Goal: Ask a question

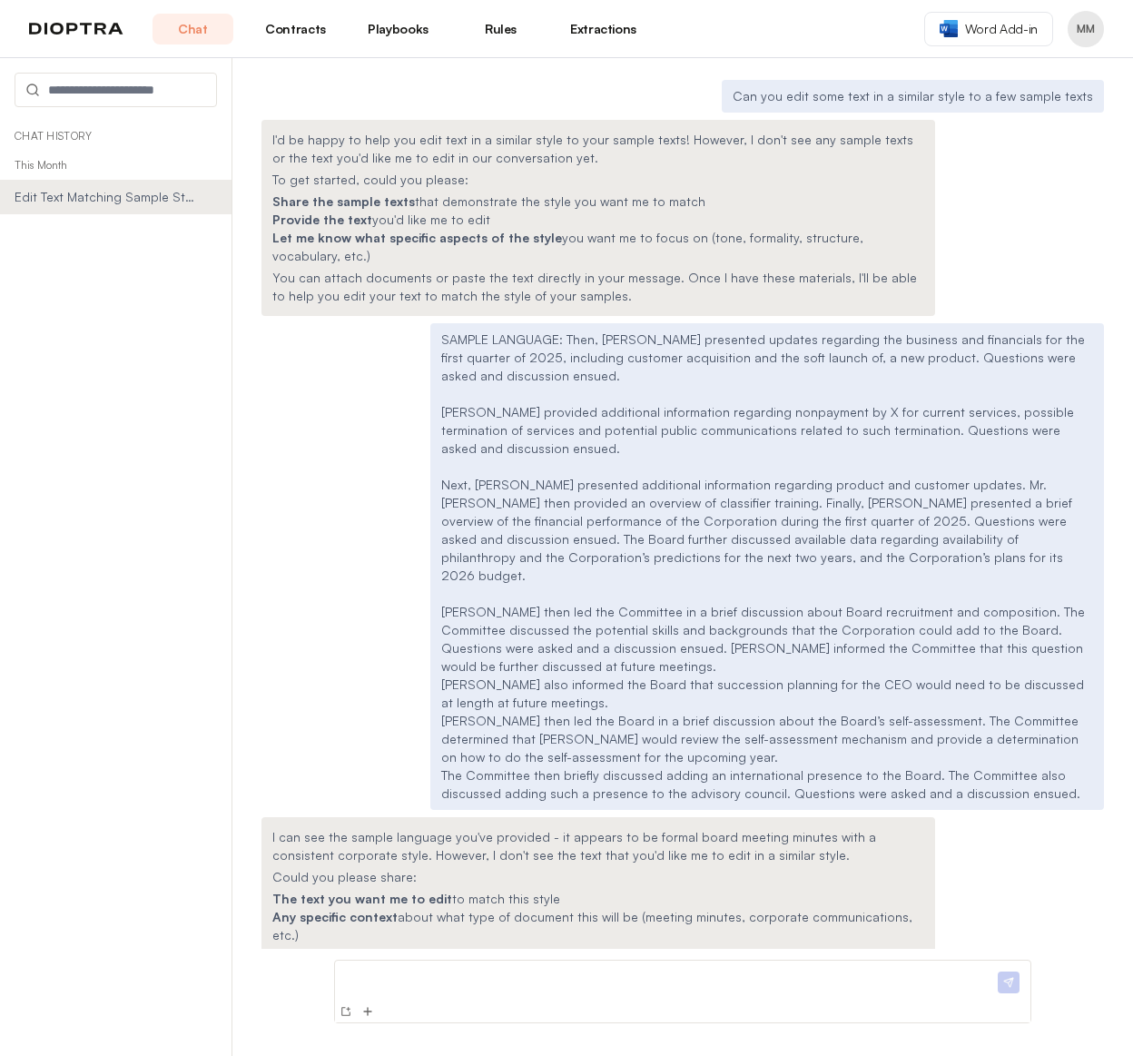
scroll to position [4626, 0]
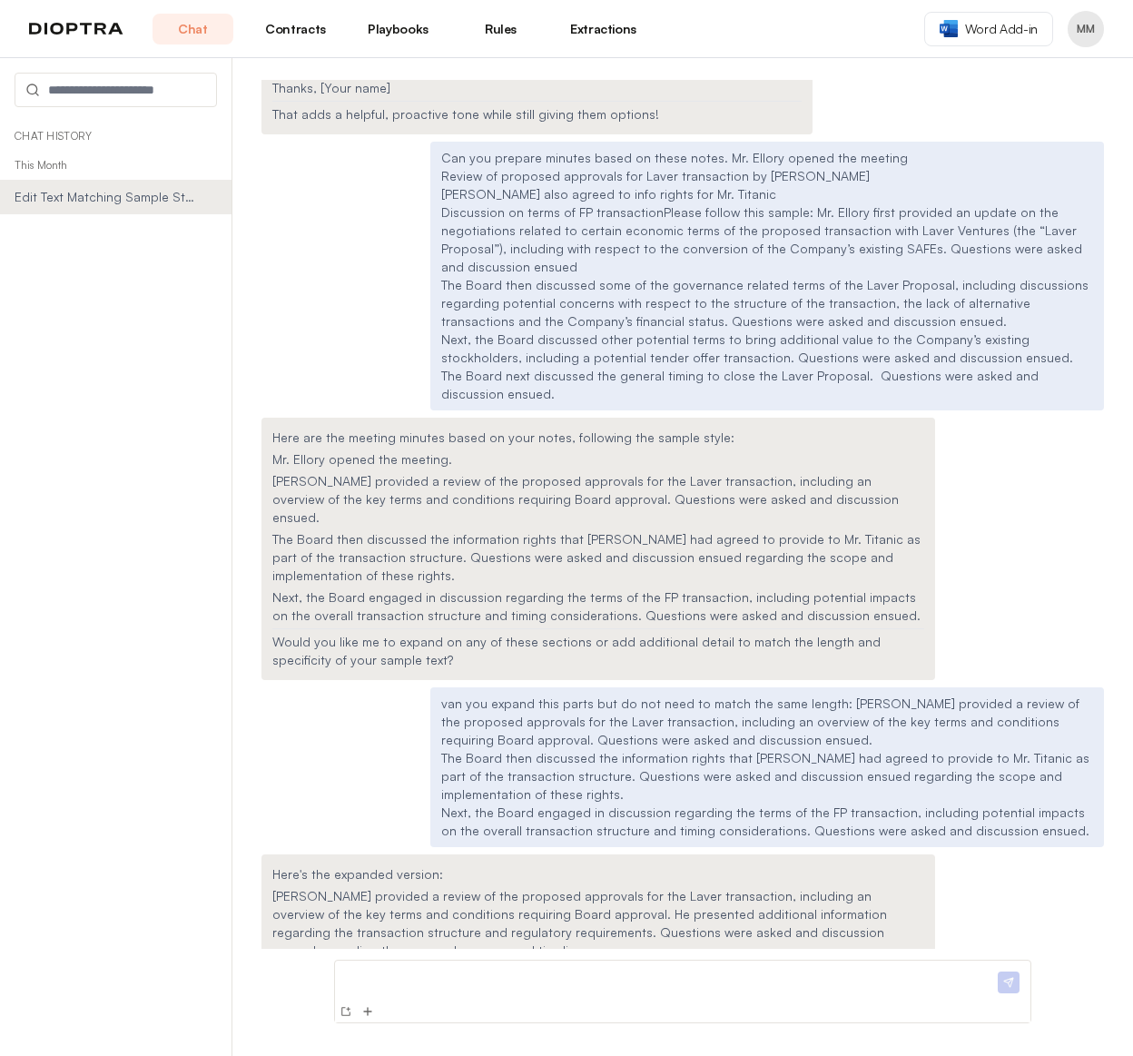
click at [438, 959] on div at bounding box center [683, 991] width 726 height 85
click at [436, 973] on p at bounding box center [668, 977] width 652 height 19
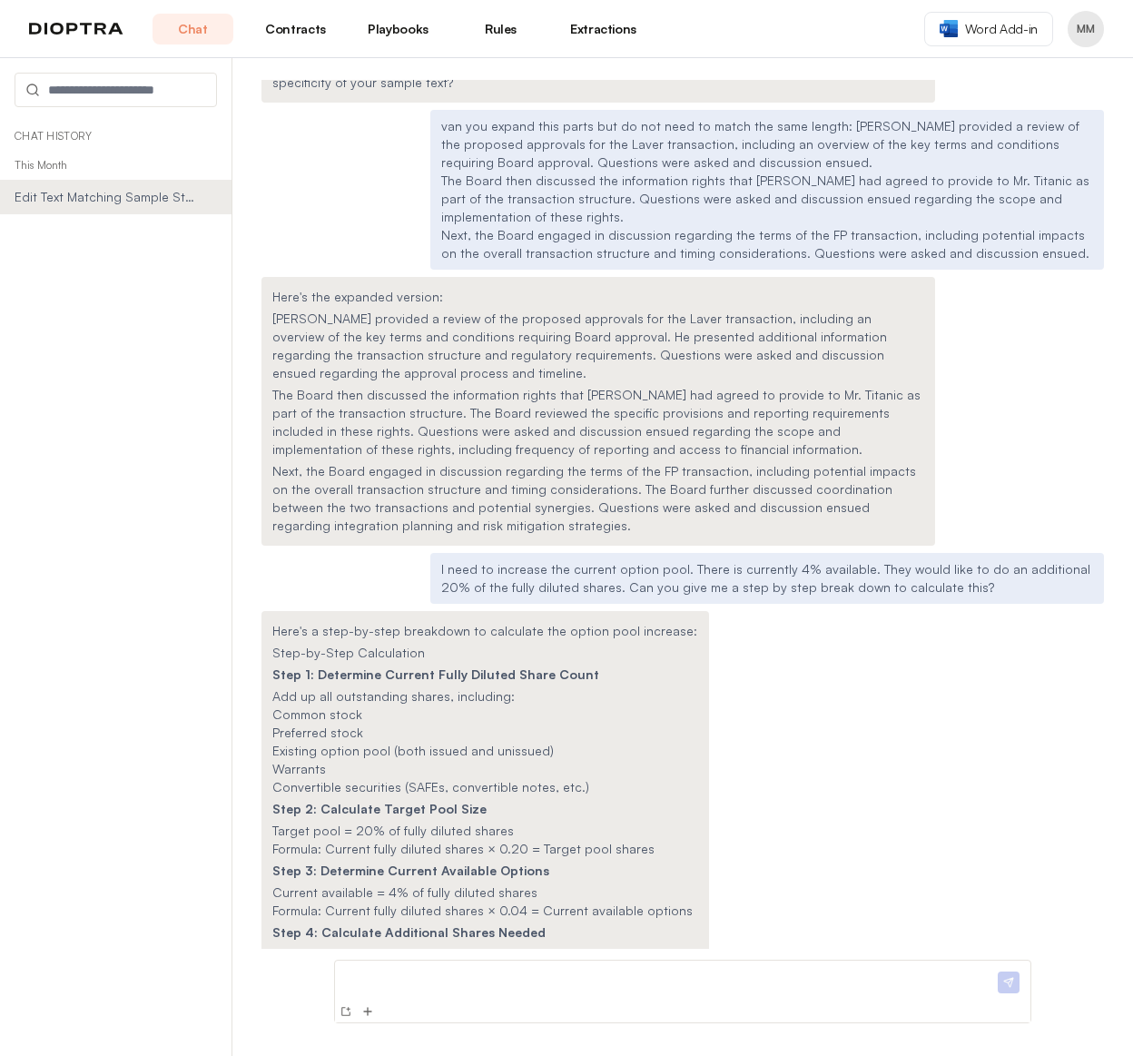
scroll to position [5228, 0]
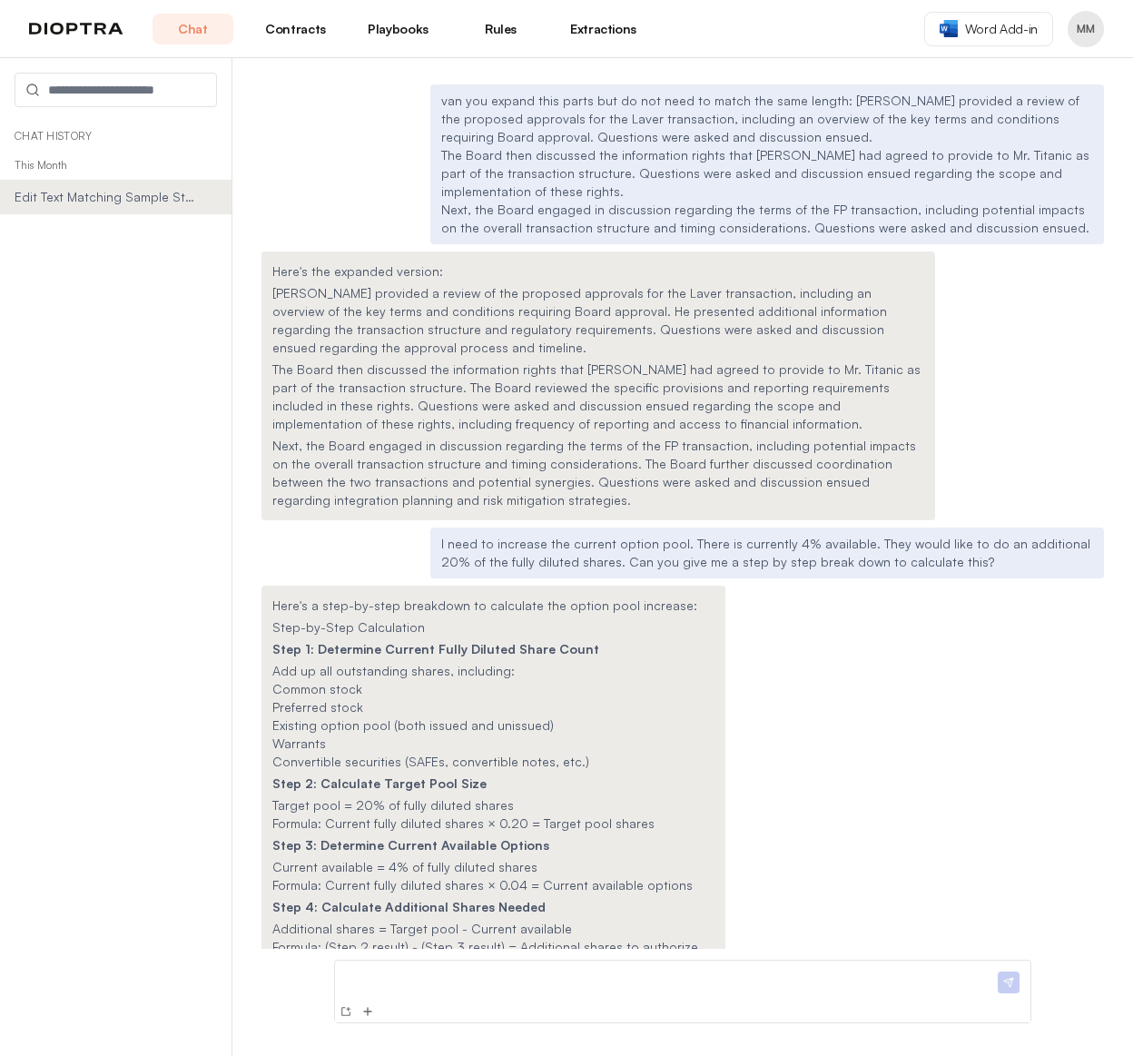
click at [462, 961] on div at bounding box center [682, 980] width 695 height 40
click at [455, 978] on p at bounding box center [668, 977] width 652 height 19
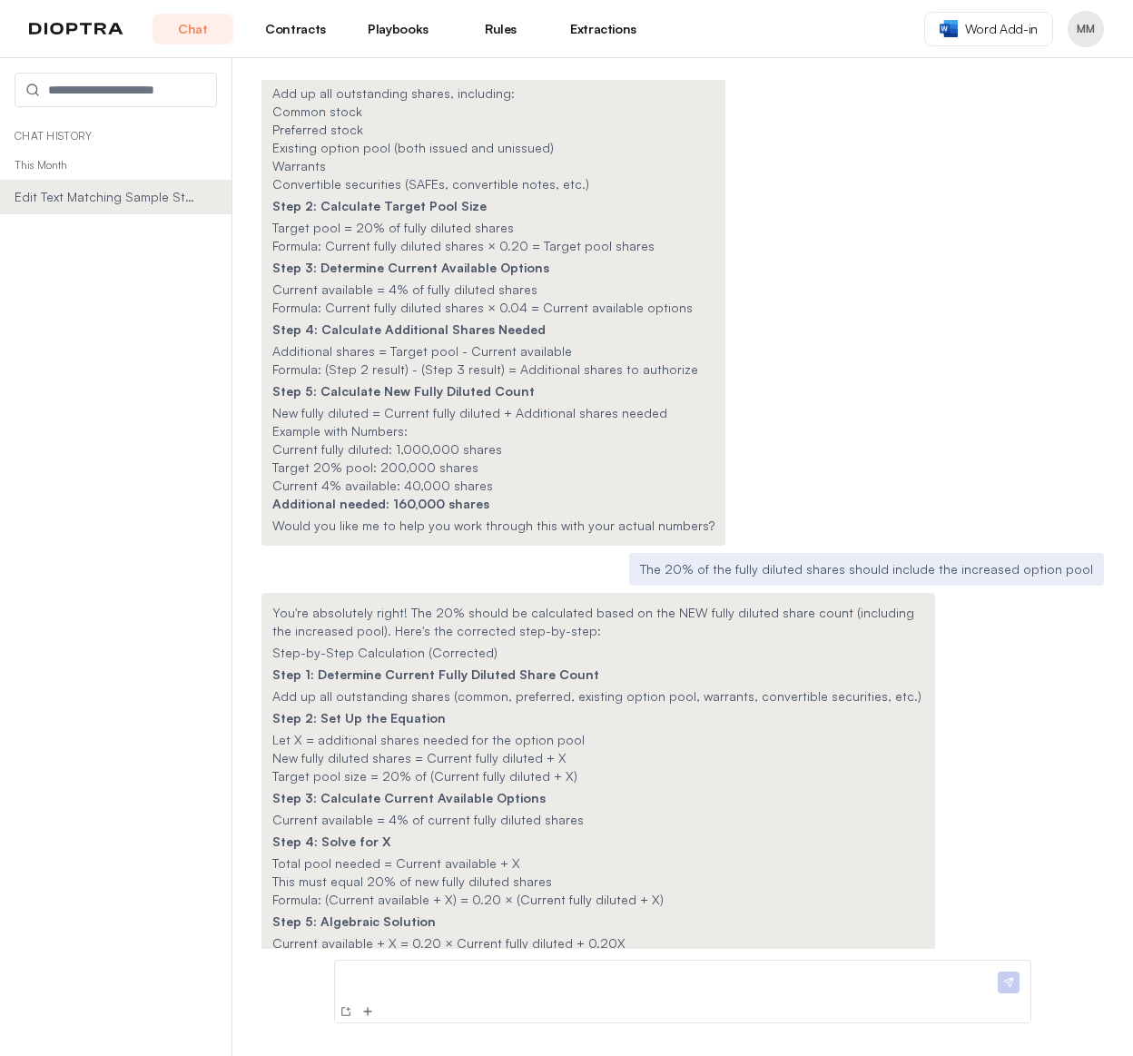
scroll to position [5831, 0]
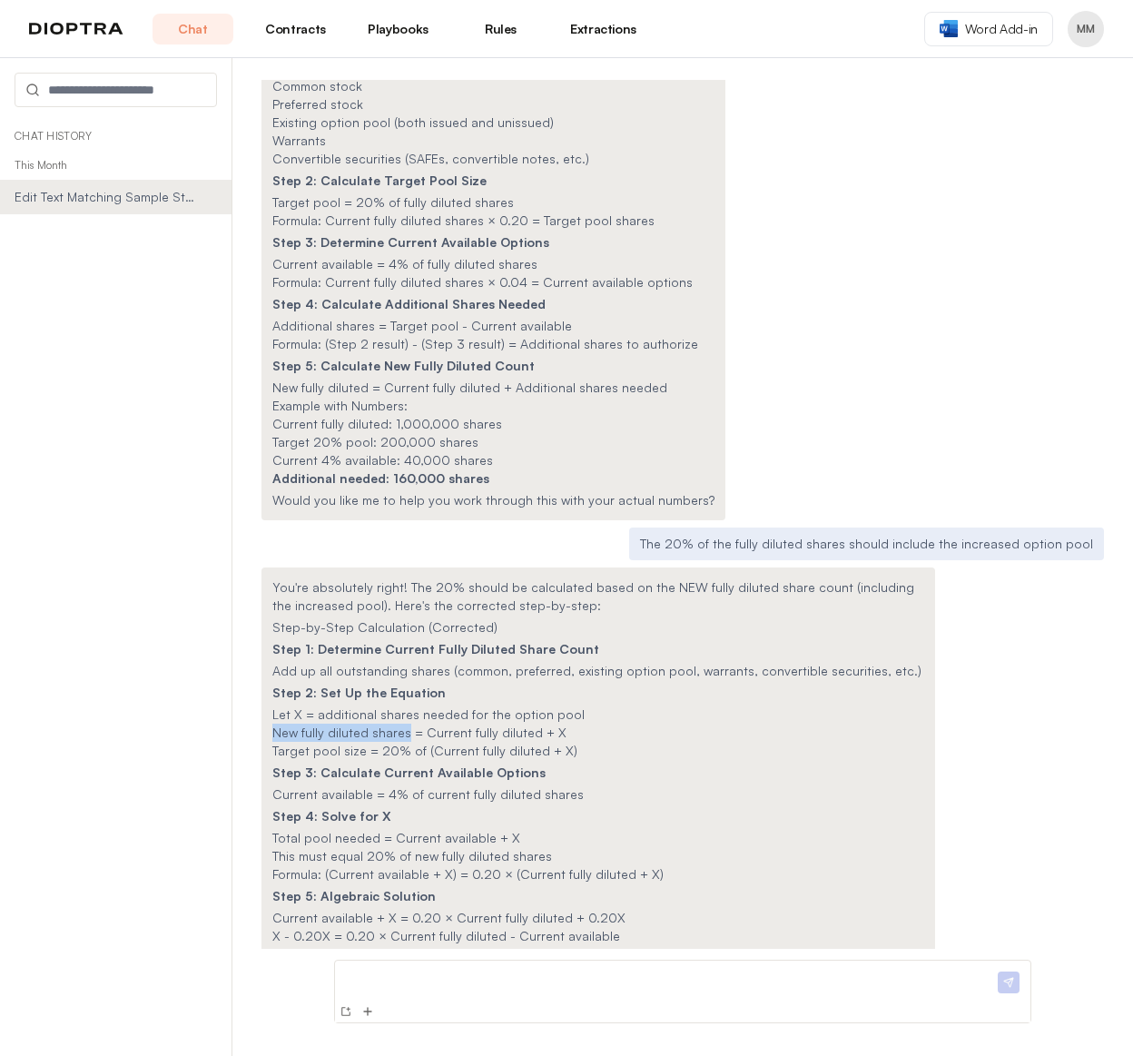
drag, startPoint x: 274, startPoint y: 556, endPoint x: 405, endPoint y: 555, distance: 130.7
click at [405, 724] on span "New fully diluted shares = Current fully diluted + X" at bounding box center [419, 731] width 294 height 15
click at [349, 976] on p at bounding box center [668, 977] width 652 height 19
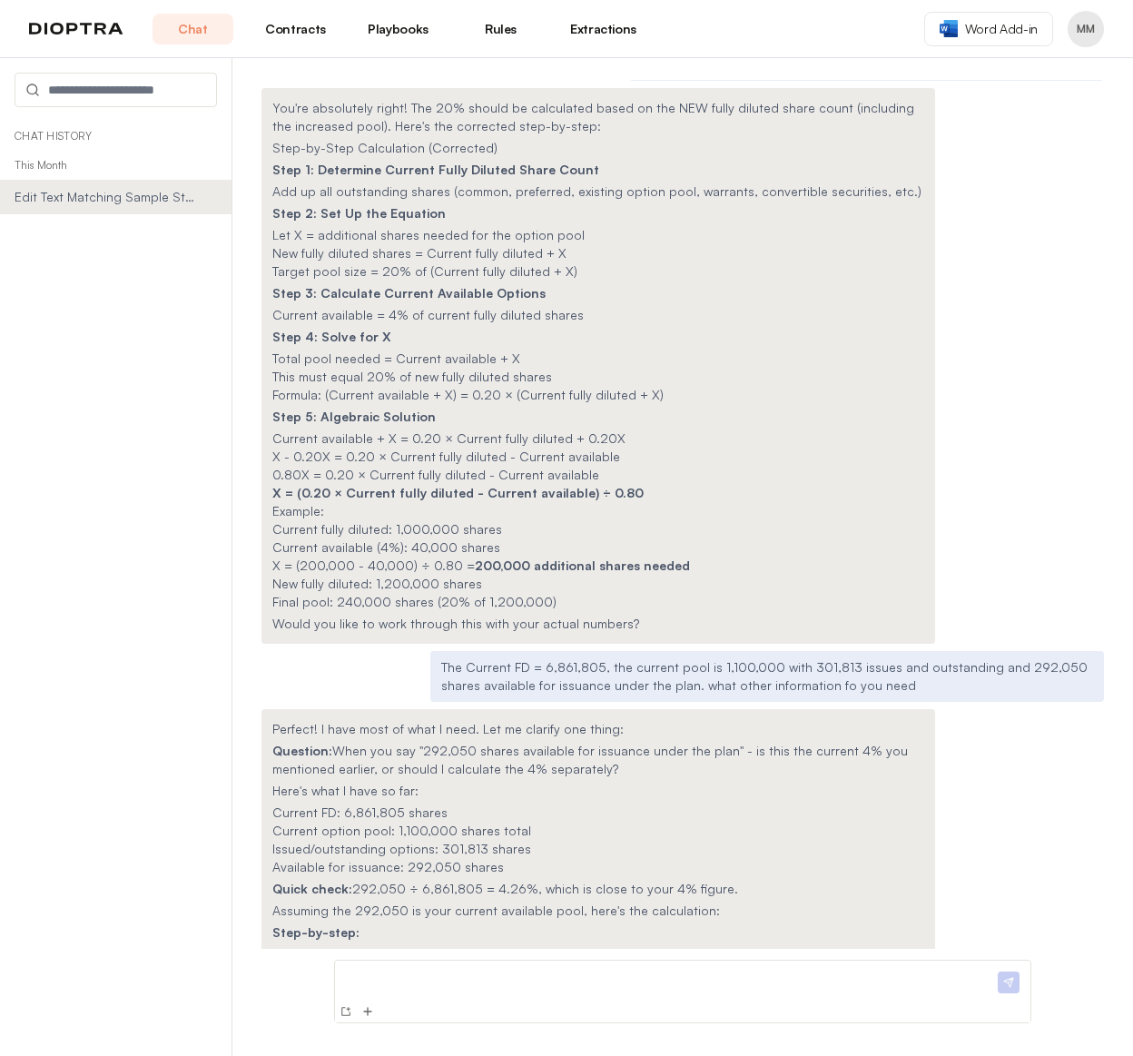
scroll to position [6336, 0]
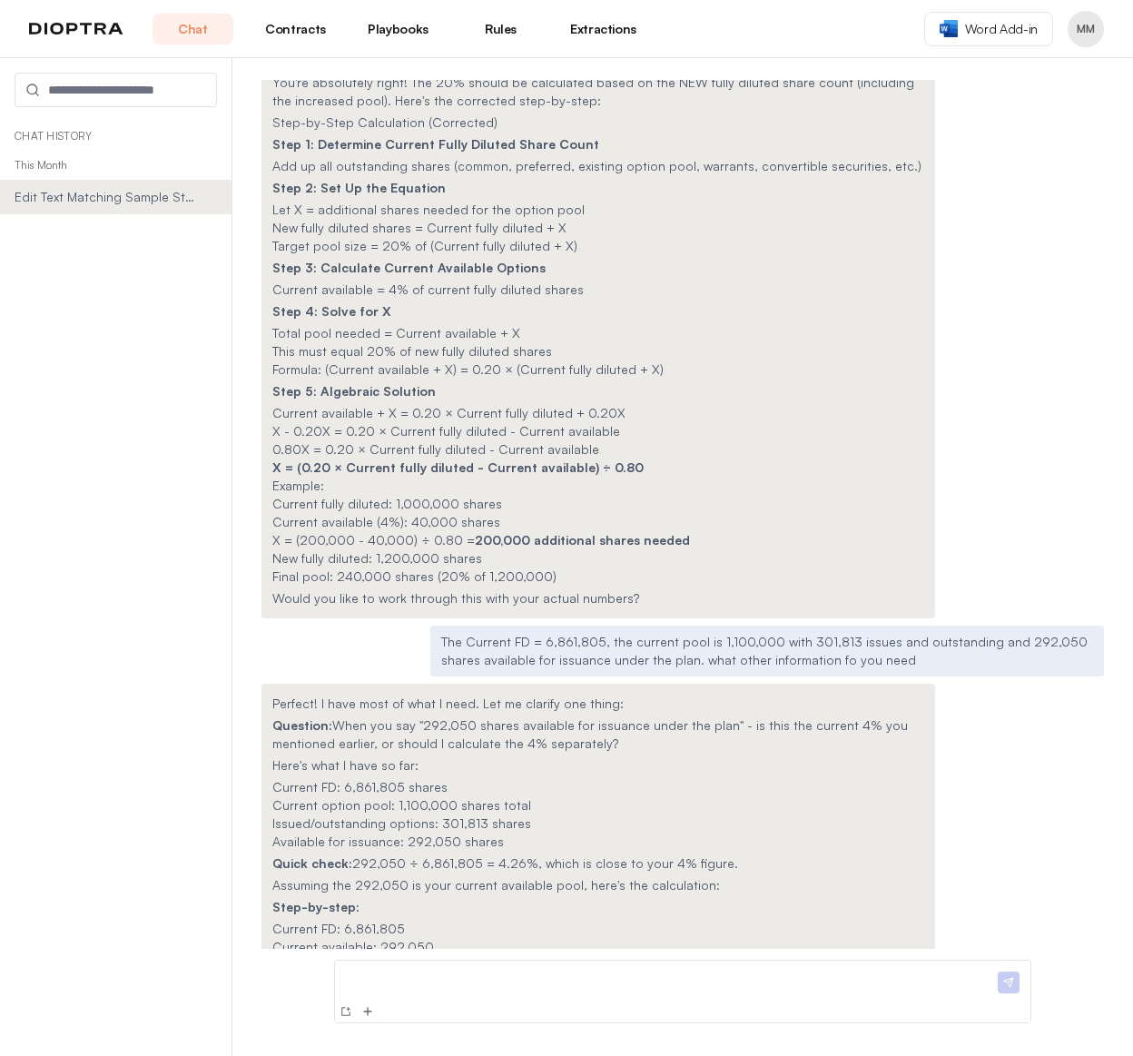
click at [395, 975] on p at bounding box center [668, 977] width 652 height 19
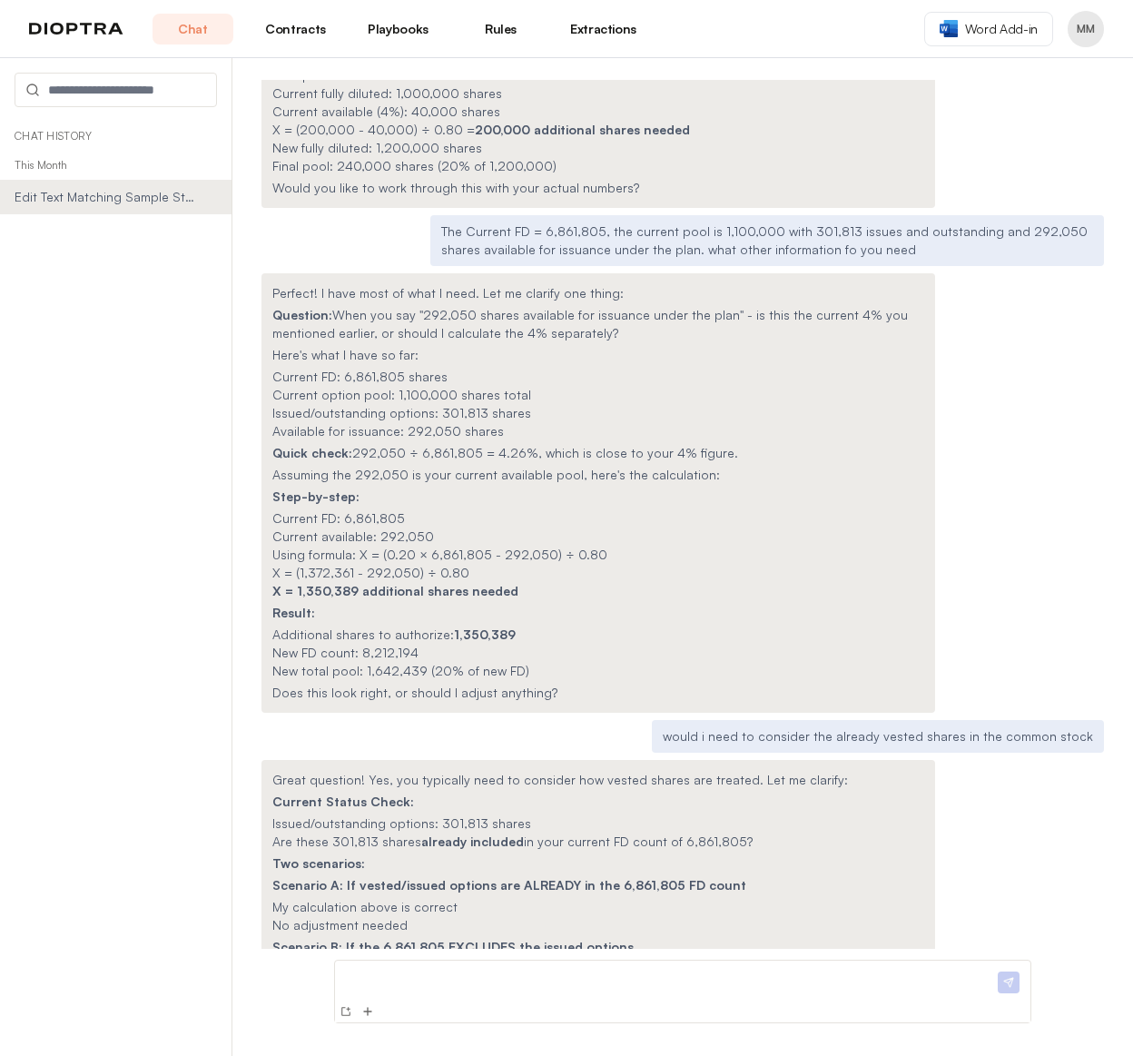
scroll to position [6772, 0]
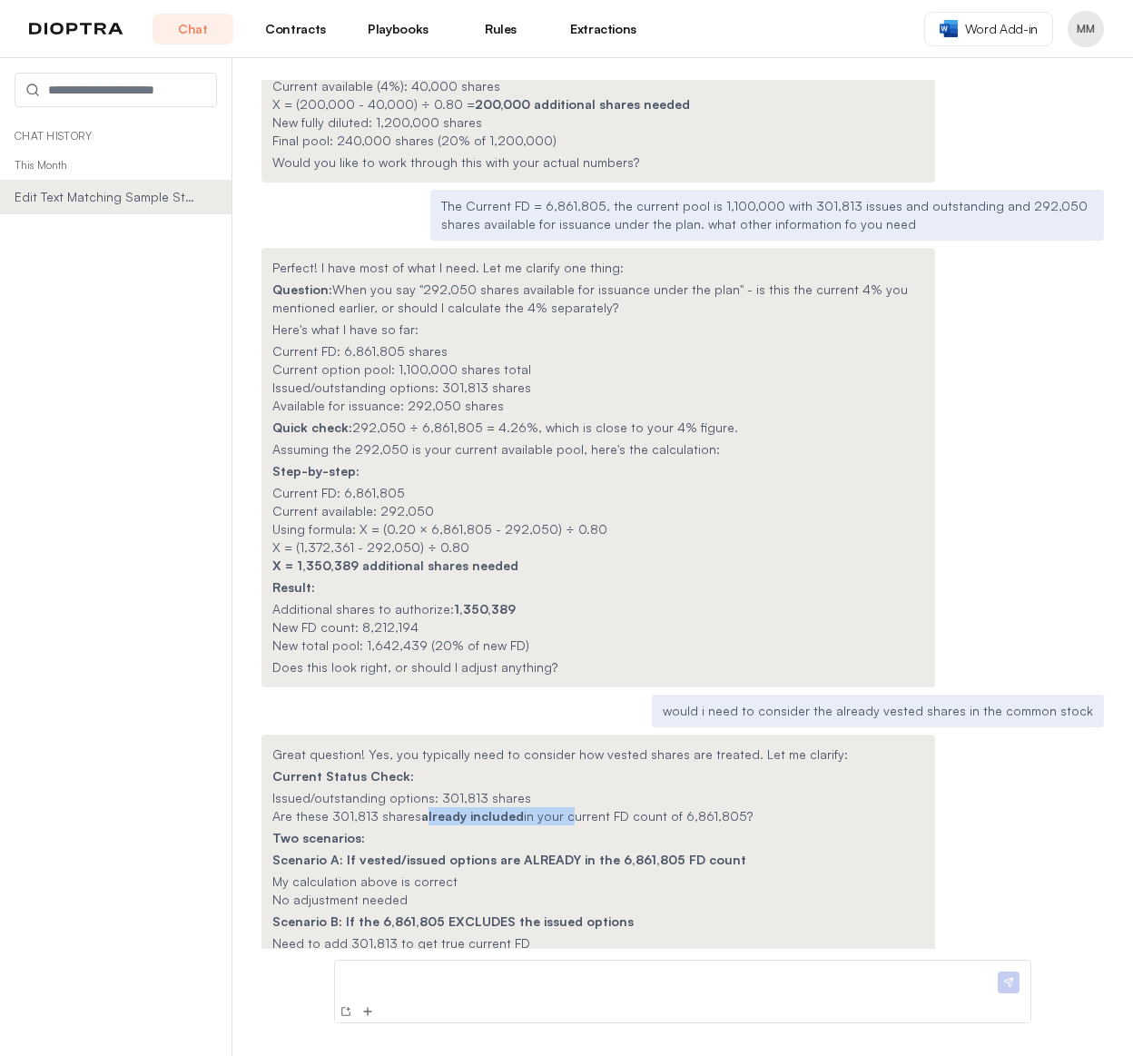
drag, startPoint x: 418, startPoint y: 634, endPoint x: 555, endPoint y: 632, distance: 136.2
click at [555, 807] on li "Are these 301,813 shares already included in your current FD count of 6,861,805?" at bounding box center [598, 816] width 652 height 18
click at [396, 975] on p at bounding box center [668, 977] width 652 height 19
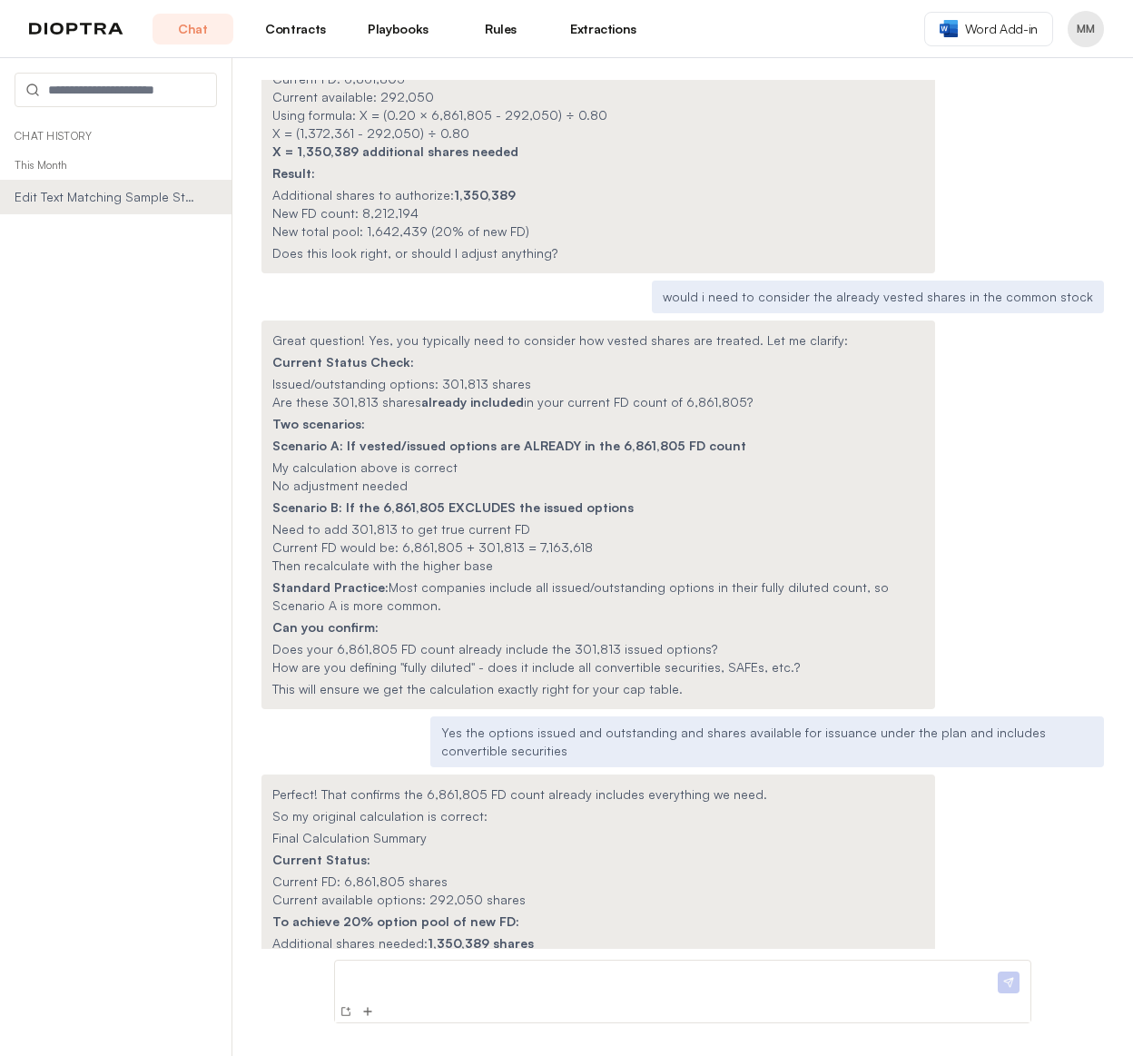
scroll to position [7225, 0]
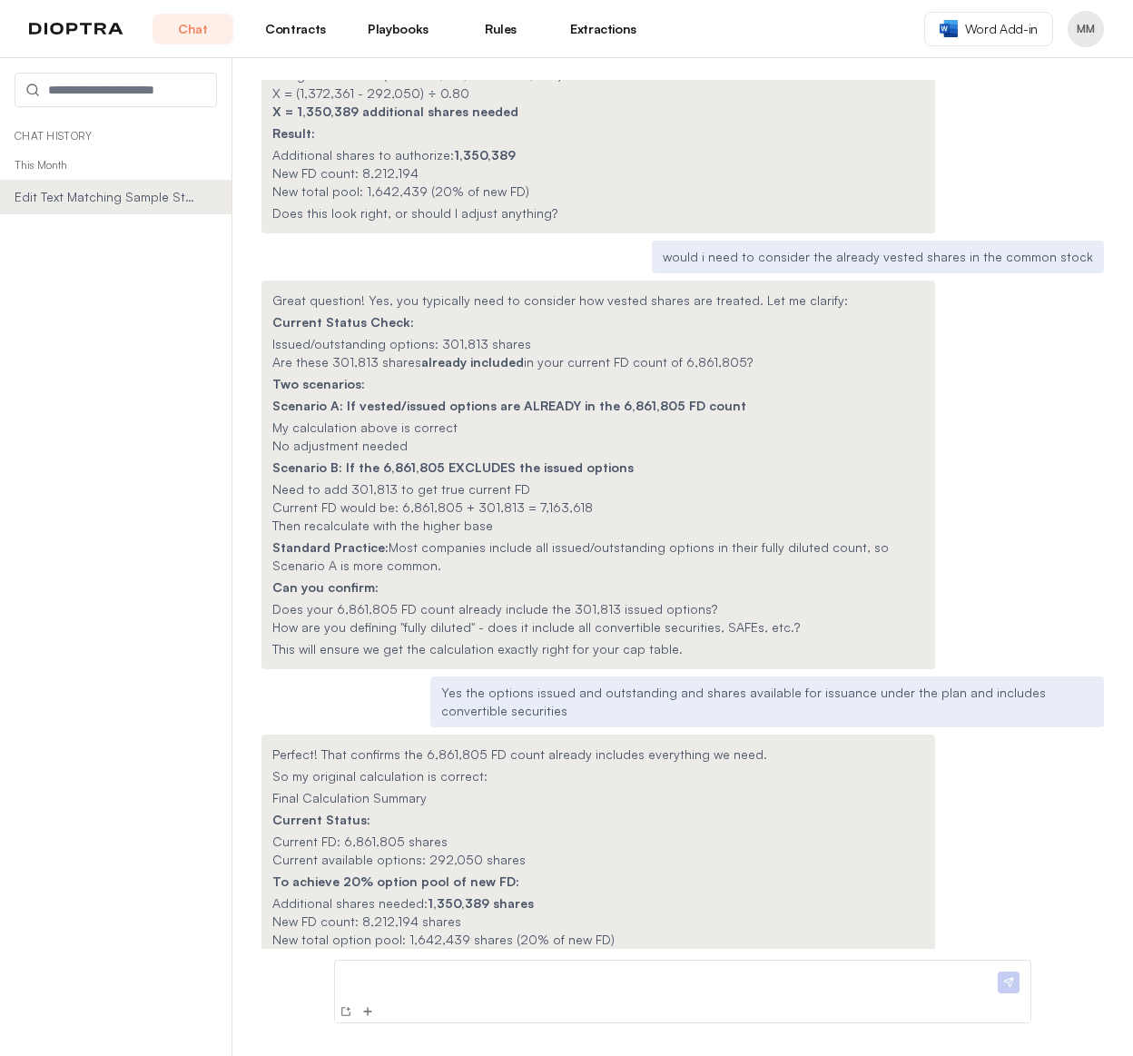
click at [426, 976] on p at bounding box center [668, 977] width 652 height 19
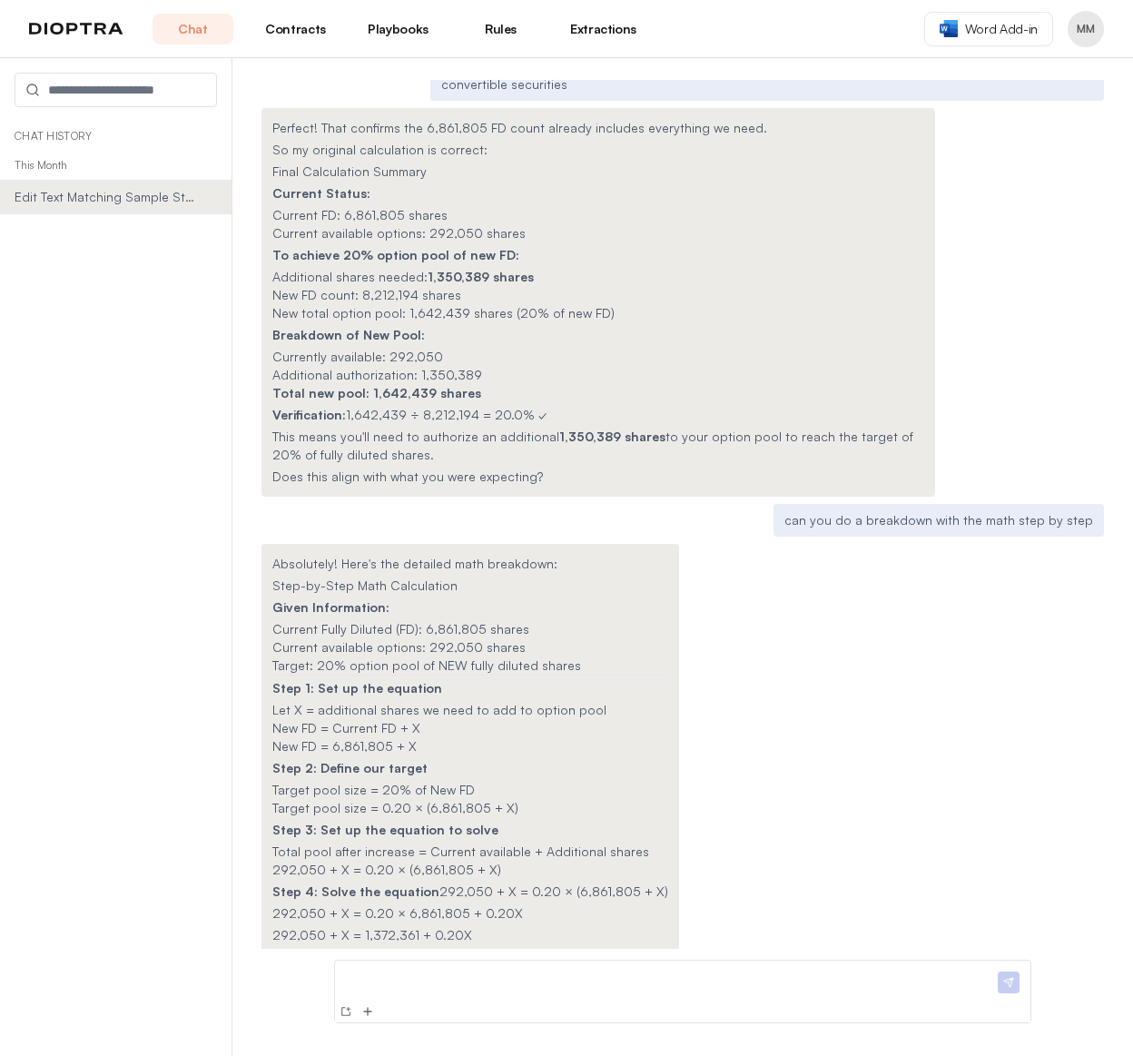
scroll to position [7877, 0]
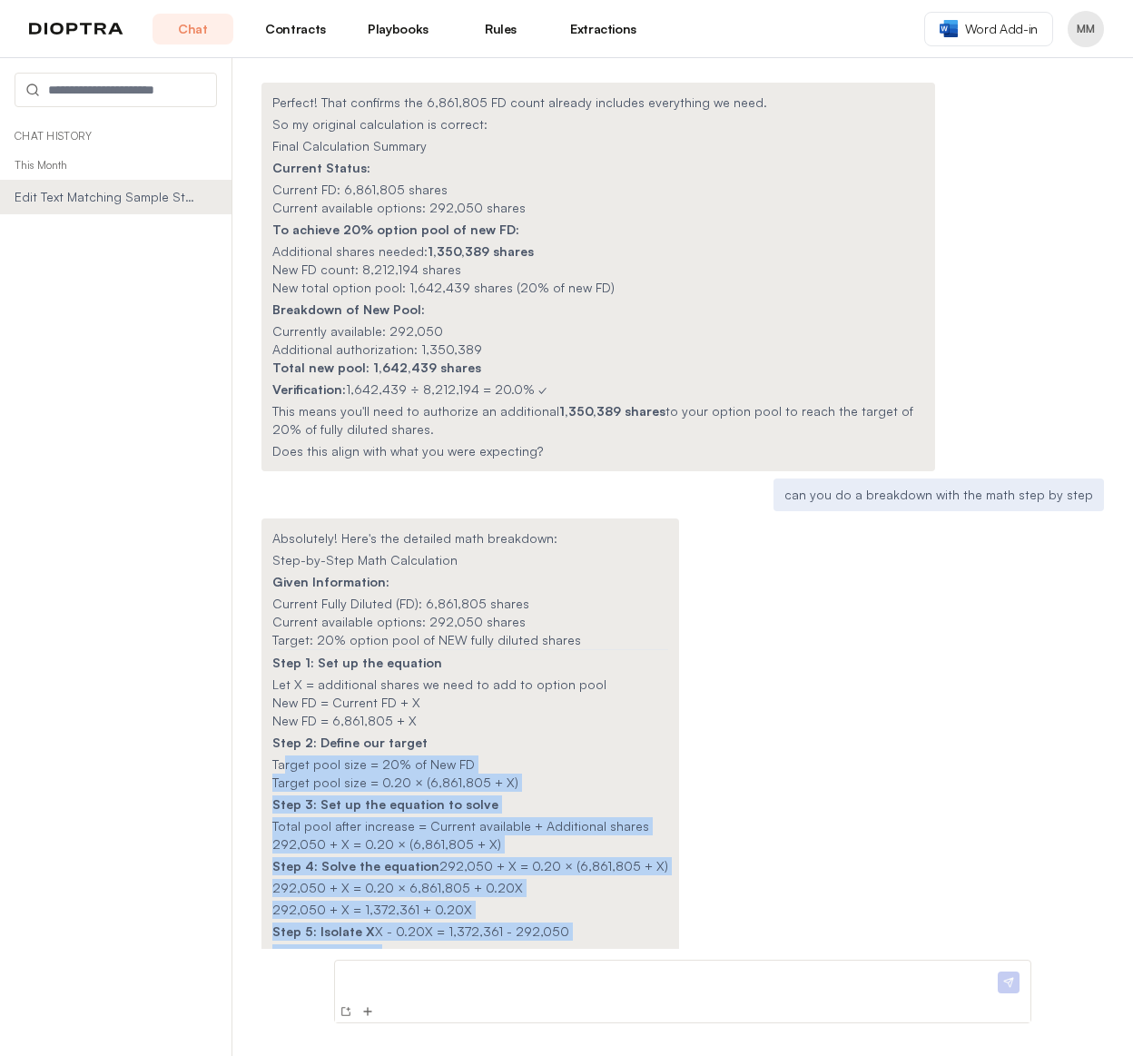
drag, startPoint x: 431, startPoint y: 821, endPoint x: 284, endPoint y: 577, distance: 285.0
click at [284, 577] on div "Absolutely! Here's the detailed math breakdown: Step-by-Step Math Calculation G…" at bounding box center [470, 820] width 418 height 605
click at [343, 818] on span "Total pool after increase = Current available + Additional shares" at bounding box center [460, 825] width 377 height 15
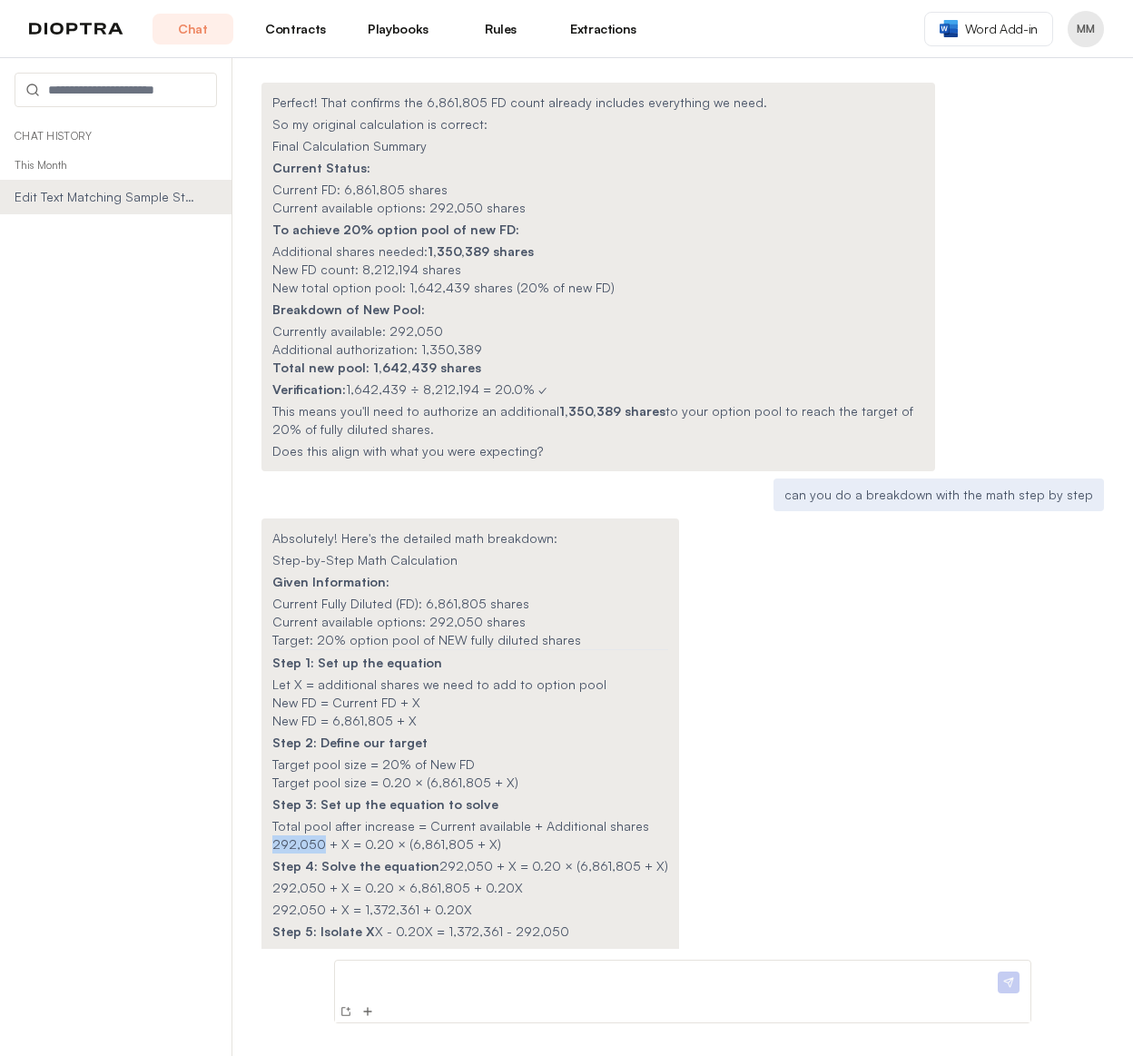
drag, startPoint x: 320, startPoint y: 664, endPoint x: 265, endPoint y: 663, distance: 55.4
click at [265, 663] on div "Absolutely! Here's the detailed math breakdown: Step-by-Step Math Calculation G…" at bounding box center [470, 820] width 418 height 605
click at [379, 980] on p at bounding box center [668, 977] width 652 height 19
click at [394, 975] on p at bounding box center [668, 977] width 652 height 19
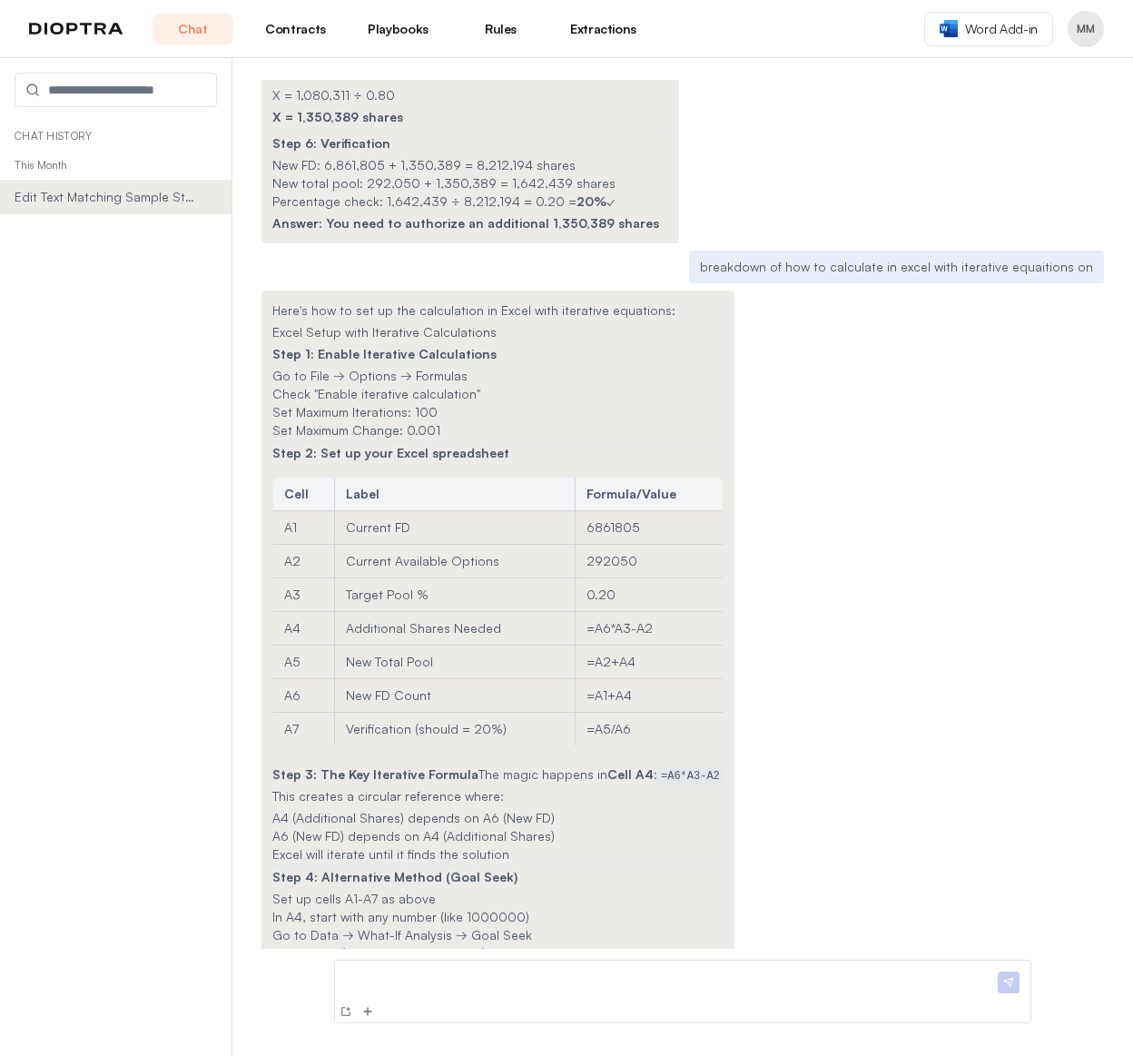
scroll to position [8782, 0]
